Goal: Task Accomplishment & Management: Complete application form

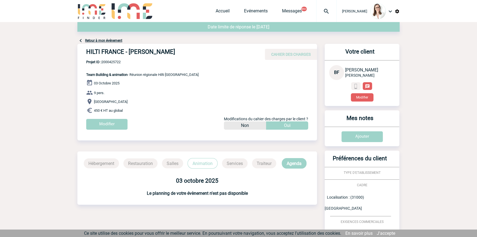
click at [317, 11] on img at bounding box center [326, 11] width 20 height 7
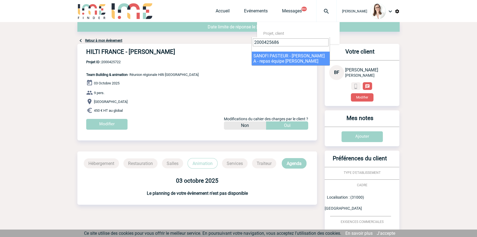
type input "2000425686"
select select "25187"
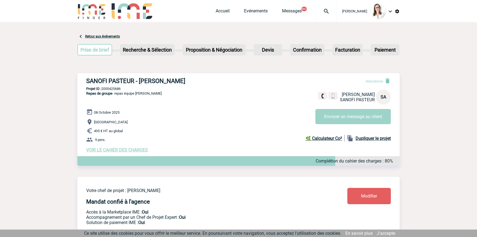
click at [316, 18] on div at bounding box center [326, 11] width 20 height 22
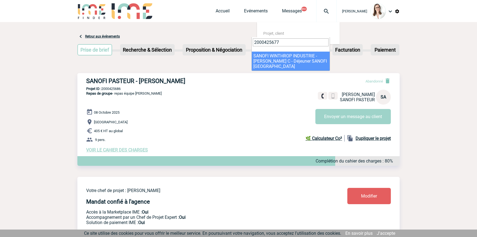
type input "2000425677"
drag, startPoint x: 288, startPoint y: 56, endPoint x: 288, endPoint y: 59, distance: 2.8
select select "25178"
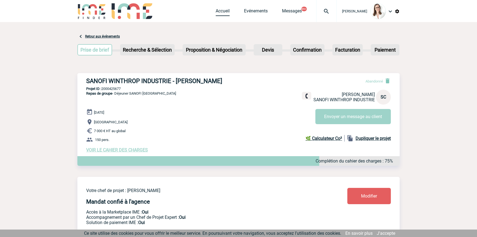
click at [216, 9] on link "Accueil" at bounding box center [223, 12] width 14 height 8
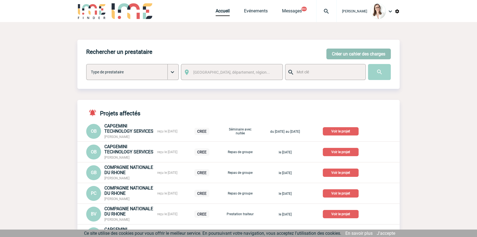
click at [343, 52] on button "Créer un cahier des charges" at bounding box center [358, 53] width 64 height 11
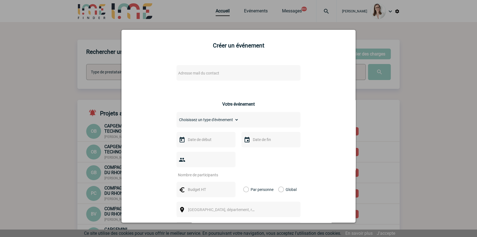
click at [203, 75] on span "Adresse mail du contact" at bounding box center [198, 73] width 41 height 4
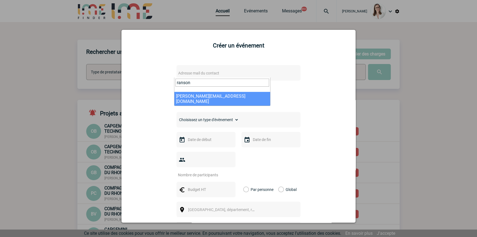
type input "ranson"
select select "115671"
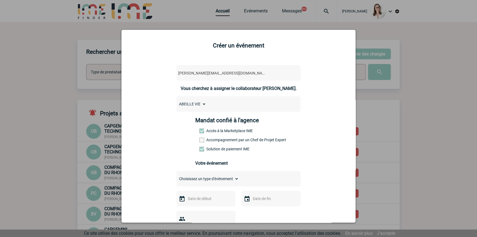
drag, startPoint x: 227, startPoint y: 139, endPoint x: 241, endPoint y: 144, distance: 14.7
click at [224, 139] on label "Accompagnement par un Chef de Projet Expert" at bounding box center [211, 139] width 24 height 4
click at [0, 0] on input "Accompagnement par un Chef de Projet Expert" at bounding box center [0, 0] width 0 height 0
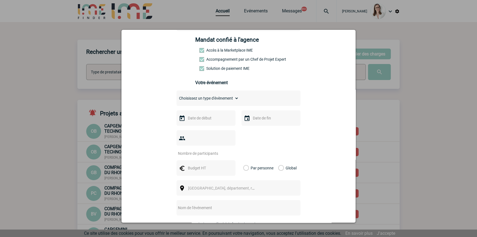
scroll to position [83, 0]
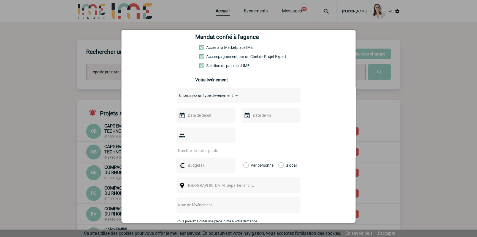
click at [213, 96] on select "Choisissez un type d'évènement Séminaire avec nuitée Séminaire sans nuitée Repa…" at bounding box center [208, 95] width 62 height 8
select select "3"
click at [177, 93] on select "Choisissez un type d'évènement Séminaire avec nuitée Séminaire sans nuitée Repa…" at bounding box center [208, 95] width 62 height 8
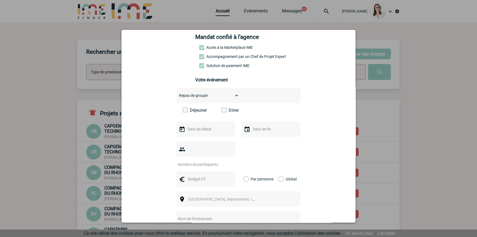
click at [198, 110] on label "Déjeuner" at bounding box center [199, 109] width 32 height 5
click at [0, 0] on input "Déjeuner" at bounding box center [0, 0] width 0 height 0
click at [207, 130] on input "text" at bounding box center [205, 128] width 38 height 7
click at [254, 140] on span "Suivant" at bounding box center [256, 140] width 4 height 4
click at [205, 183] on link "14" at bounding box center [202, 183] width 10 height 10
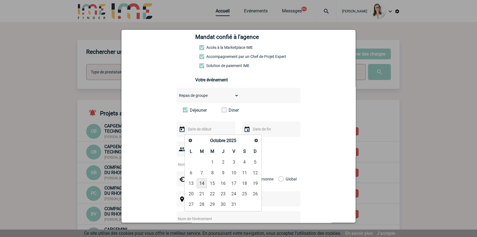
type input "14-10-2025"
click at [251, 132] on input "text" at bounding box center [270, 128] width 38 height 7
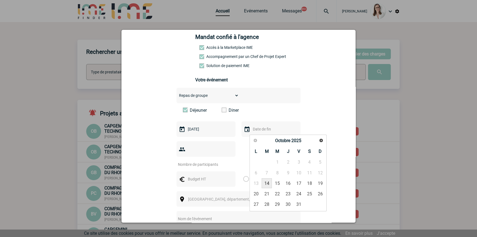
click at [267, 182] on link "14" at bounding box center [267, 183] width 10 height 10
type input "14-10-2025"
click at [192, 161] on input "number" at bounding box center [203, 164] width 52 height 7
type input "39"
click at [215, 175] on input "text" at bounding box center [205, 178] width 38 height 7
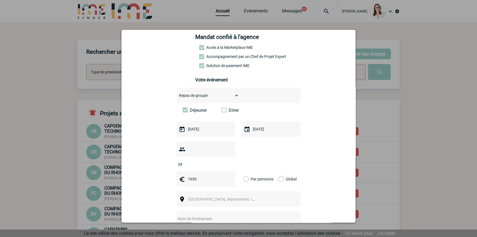
type input "1950"
drag, startPoint x: 281, startPoint y: 170, endPoint x: 266, endPoint y: 178, distance: 16.5
click at [280, 171] on label "Global" at bounding box center [280, 178] width 4 height 15
click at [0, 0] on input "Global" at bounding box center [0, 0] width 0 height 0
click at [240, 195] on span "Ville, département, région..." at bounding box center [224, 199] width 76 height 8
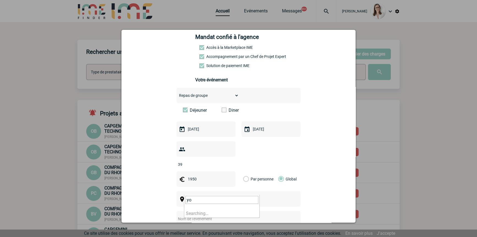
type input "y"
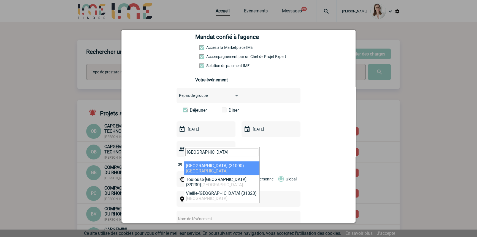
type input "toulouse"
select select "31088"
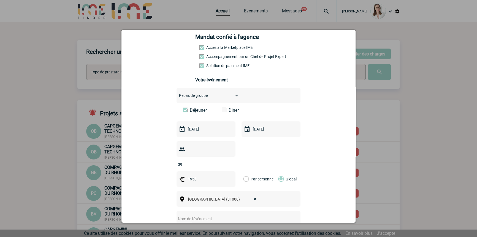
click at [210, 215] on input "text" at bounding box center [231, 218] width 109 height 7
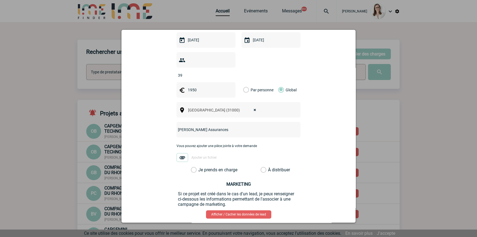
scroll to position [194, 0]
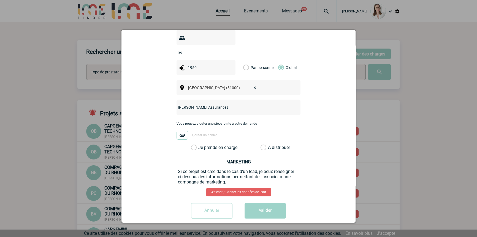
type input "Déjeuner Abeille Assurances"
click at [208, 136] on div "Vous pouvez ajouter une pièce jointe à votre demande Ajouter un fichier" at bounding box center [239, 132] width 124 height 23
click at [200, 145] on label "Je prends en charge" at bounding box center [195, 148] width 9 height 6
click at [0, 0] on input "Je prends en charge" at bounding box center [0, 0] width 0 height 0
click at [258, 203] on button "Valider" at bounding box center [265, 210] width 41 height 15
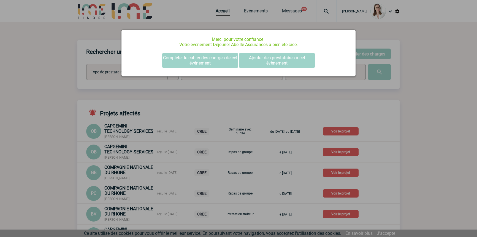
scroll to position [0, 0]
click at [204, 60] on button "Compléter le cahier des charges de cet événement" at bounding box center [200, 60] width 76 height 15
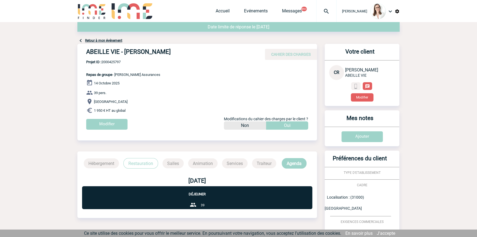
click at [114, 62] on span "Projet ID : 2000425797" at bounding box center [123, 62] width 74 height 4
copy span "2000425797"
